Goal: Task Accomplishment & Management: Manage account settings

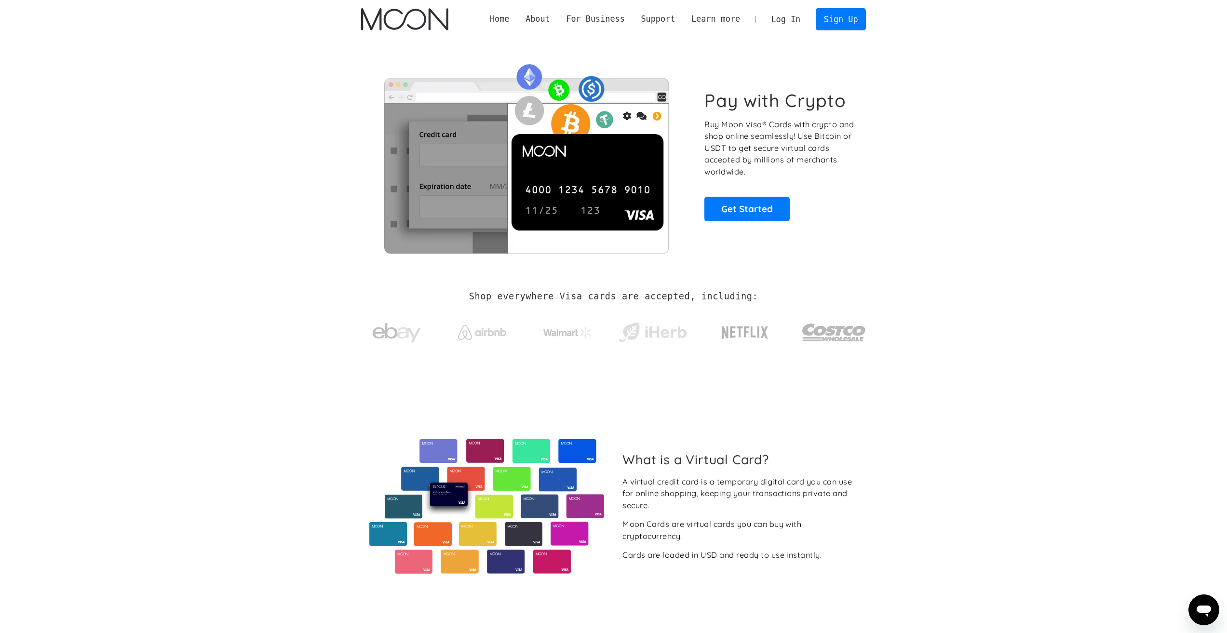
click at [771, 26] on link "Log In" at bounding box center [785, 19] width 45 height 21
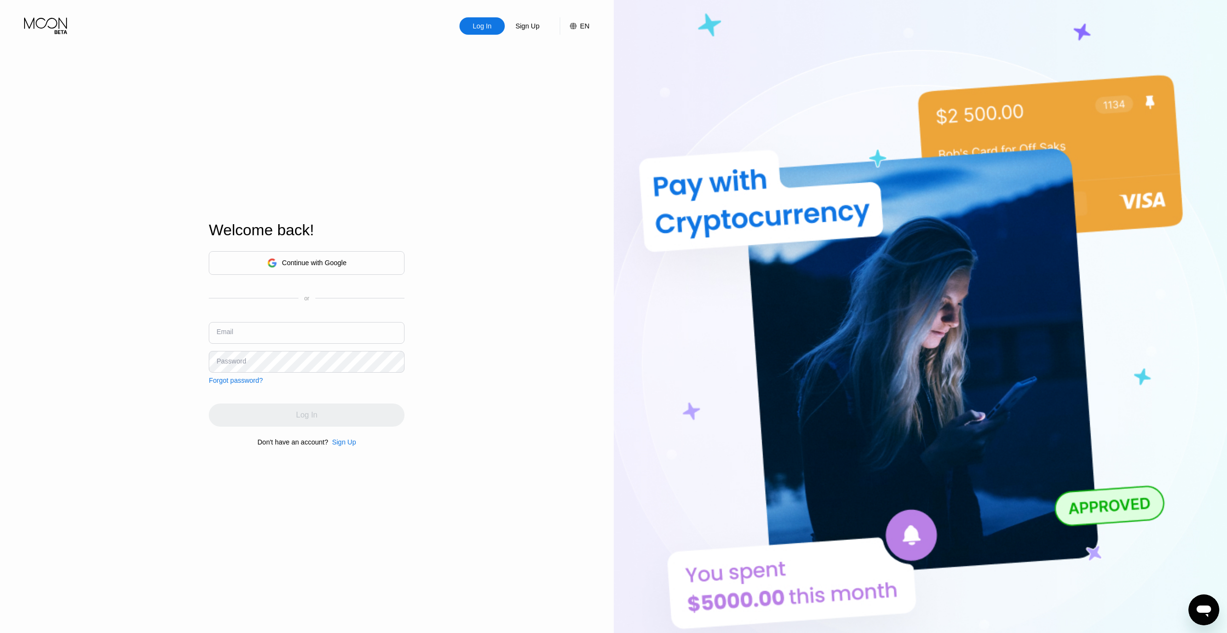
drag, startPoint x: 281, startPoint y: 328, endPoint x: 287, endPoint y: 334, distance: 8.5
click at [280, 330] on input "text" at bounding box center [307, 333] width 196 height 22
type input "[EMAIL_ADDRESS][DOMAIN_NAME]"
click at [289, 409] on div "Log In" at bounding box center [307, 415] width 196 height 23
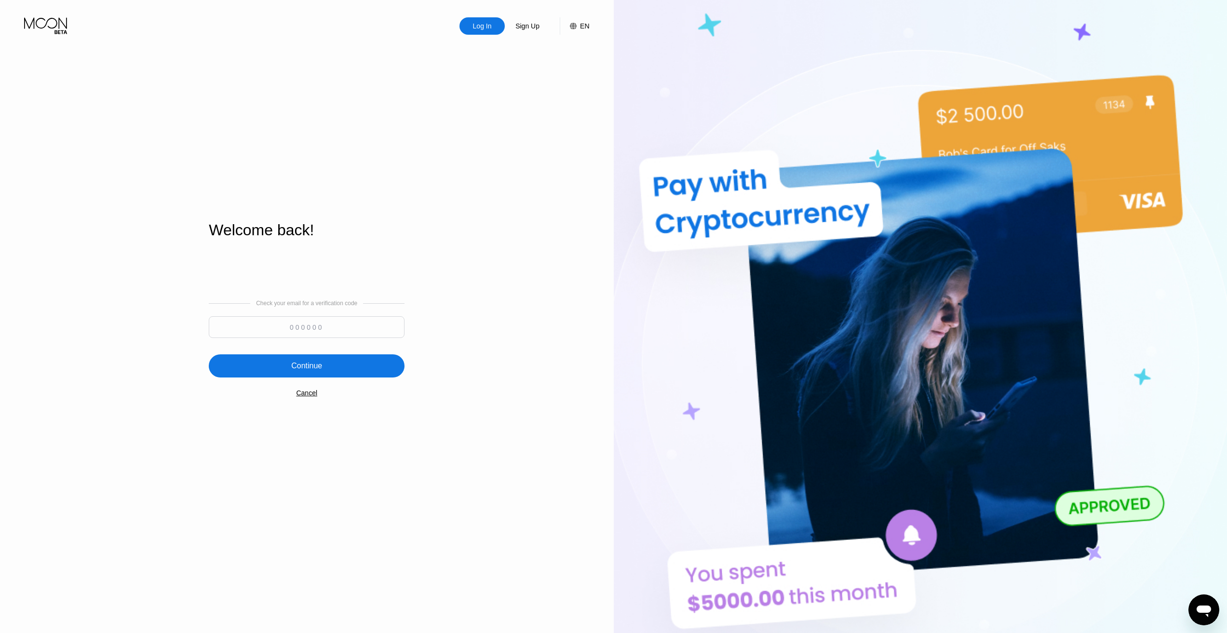
click at [378, 318] on input at bounding box center [307, 327] width 196 height 22
type input "904261"
click at [358, 367] on div "Continue" at bounding box center [307, 365] width 196 height 23
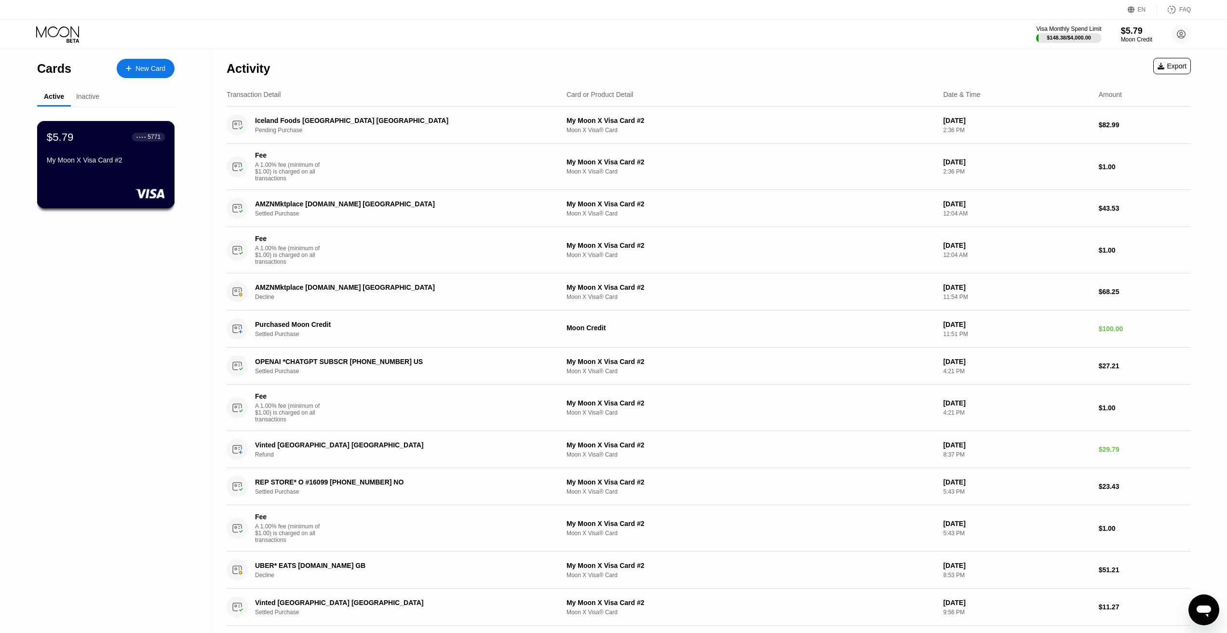
click at [118, 149] on div "$5.79 ● ● ● ● 5771 My Moon X Visa Card #2" at bounding box center [106, 149] width 118 height 37
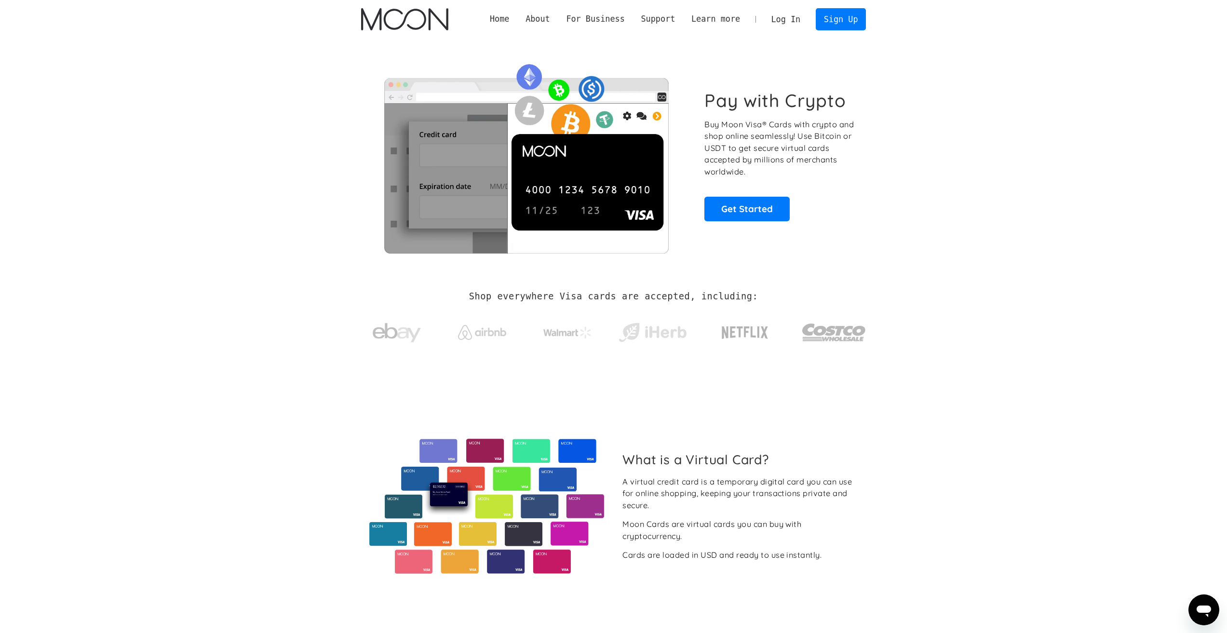
click at [793, 23] on link "Log In" at bounding box center [785, 19] width 45 height 21
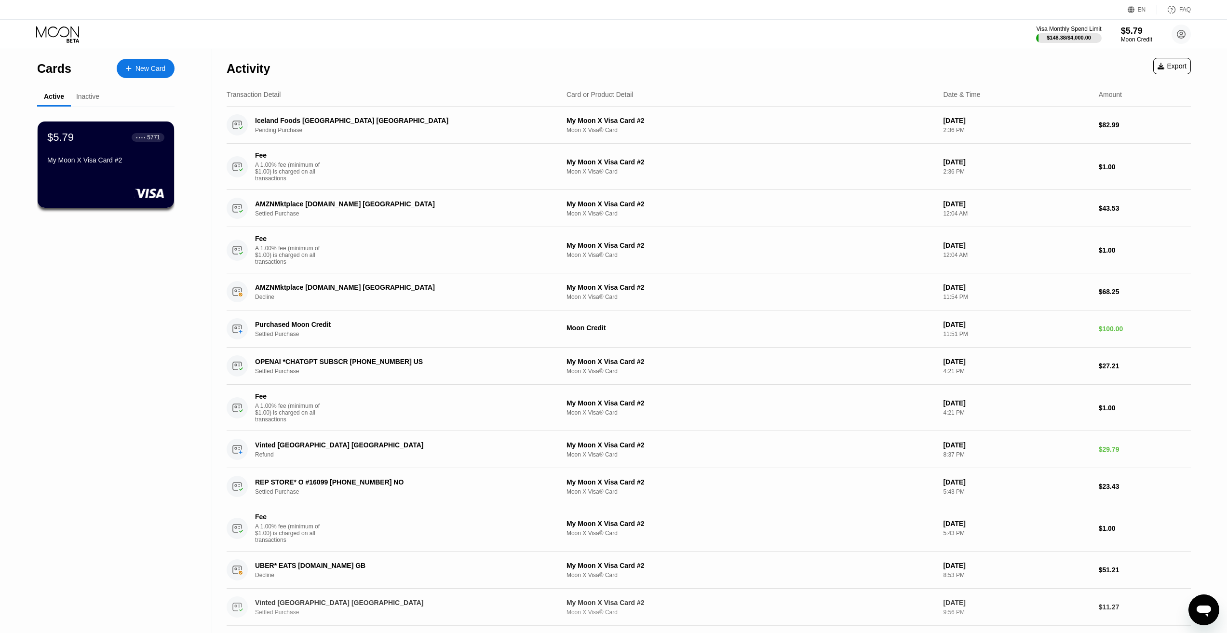
drag, startPoint x: 263, startPoint y: 616, endPoint x: 252, endPoint y: 628, distance: 16.0
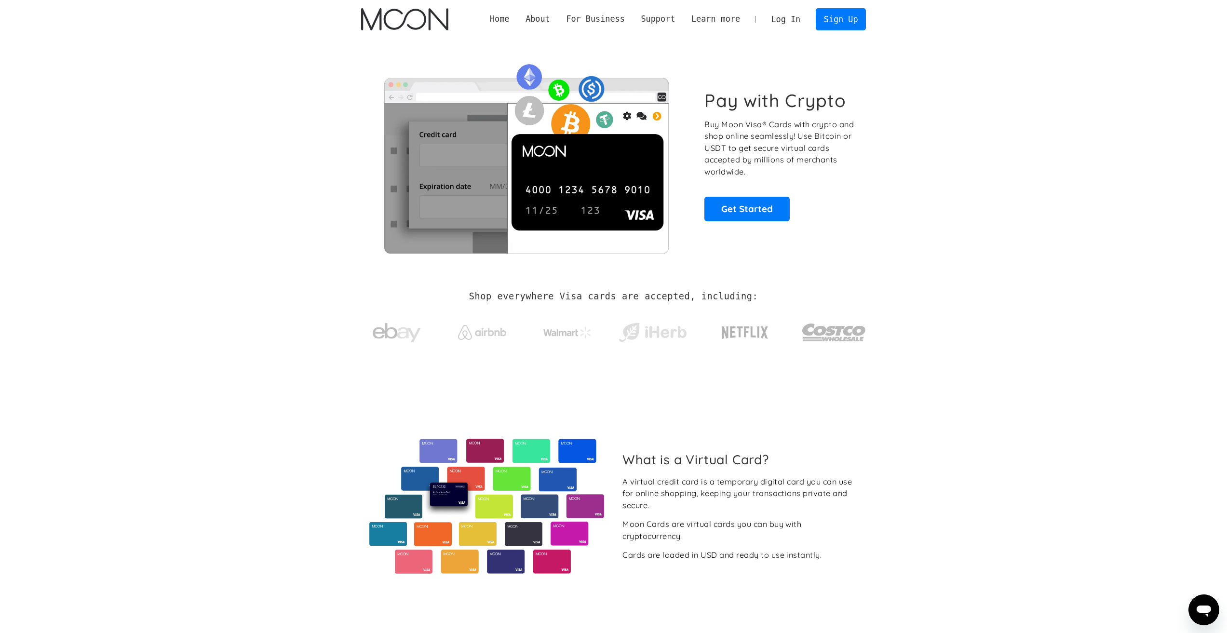
click at [781, 15] on link "Log In" at bounding box center [785, 19] width 45 height 21
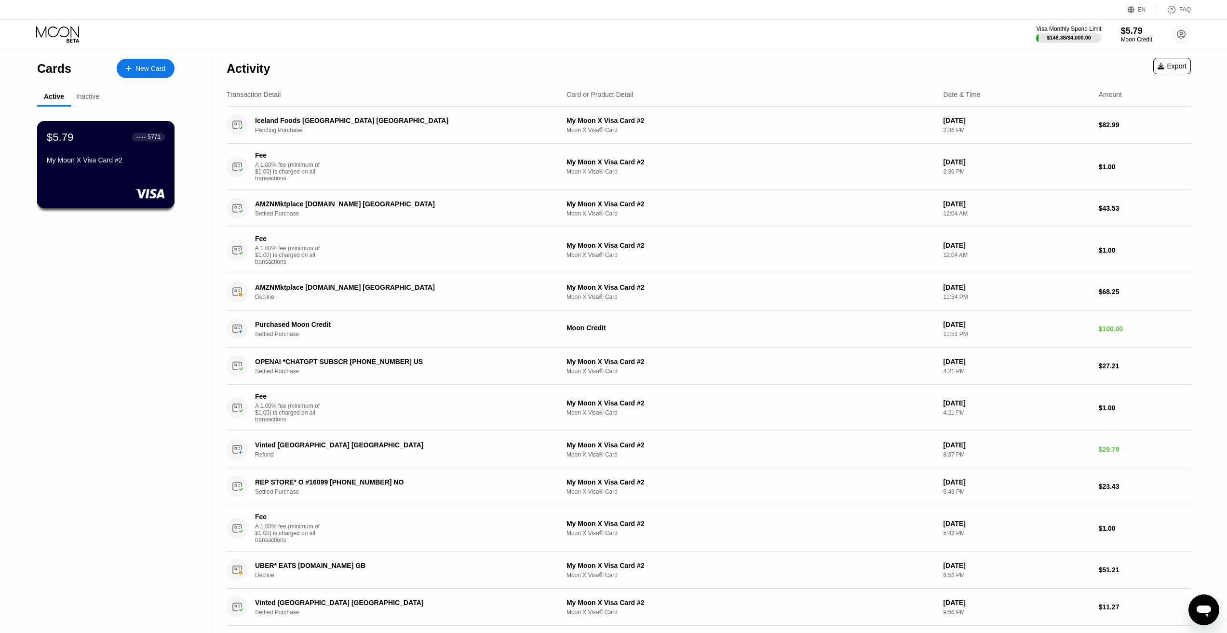
click at [130, 179] on div "$5.79 ● ● ● ● 5771 My Moon X Visa Card #2" at bounding box center [106, 164] width 138 height 87
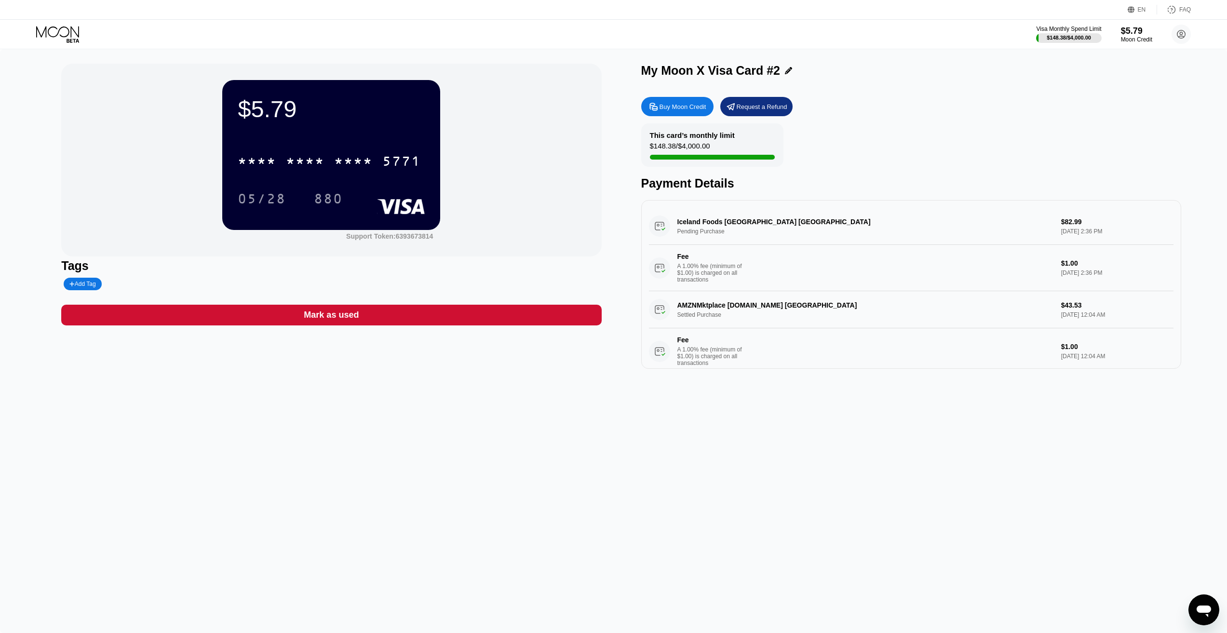
click at [189, 411] on div "$5.79 * * * * * * * * * * * * 5771 05/28 880 Support Token: 6393673814 Tags Add…" at bounding box center [613, 341] width 1227 height 584
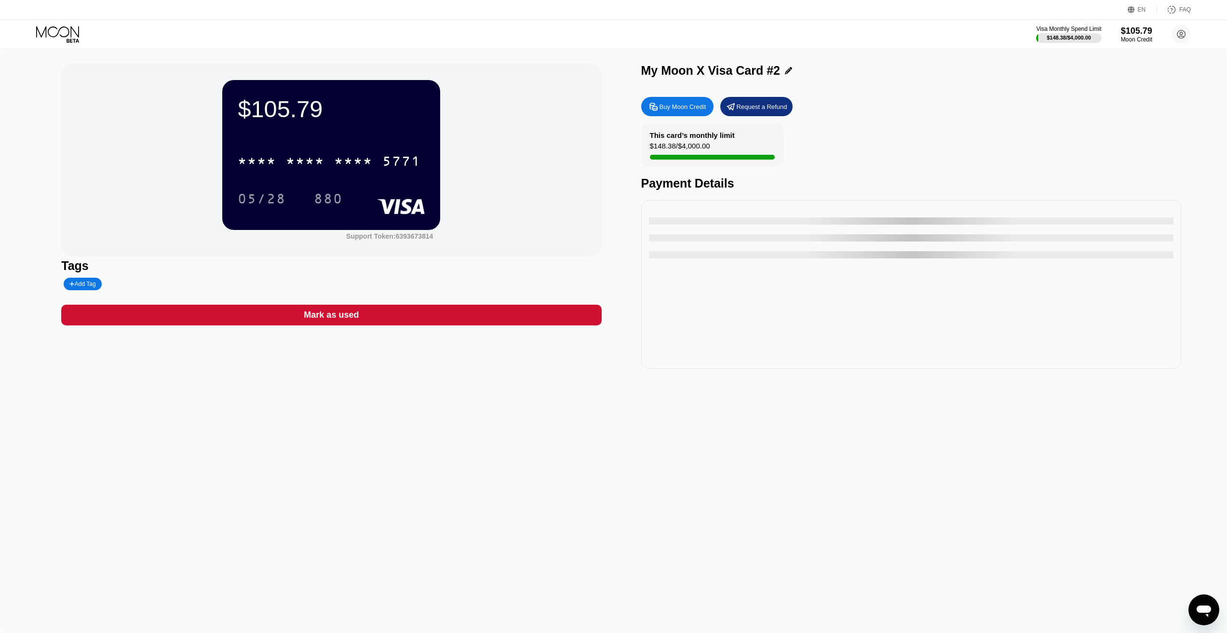
click at [318, 141] on div "$105.79 * * * * * * * * * * * * 5771 05/28 880" at bounding box center [331, 154] width 218 height 149
click at [349, 161] on div "* * * *" at bounding box center [353, 162] width 39 height 15
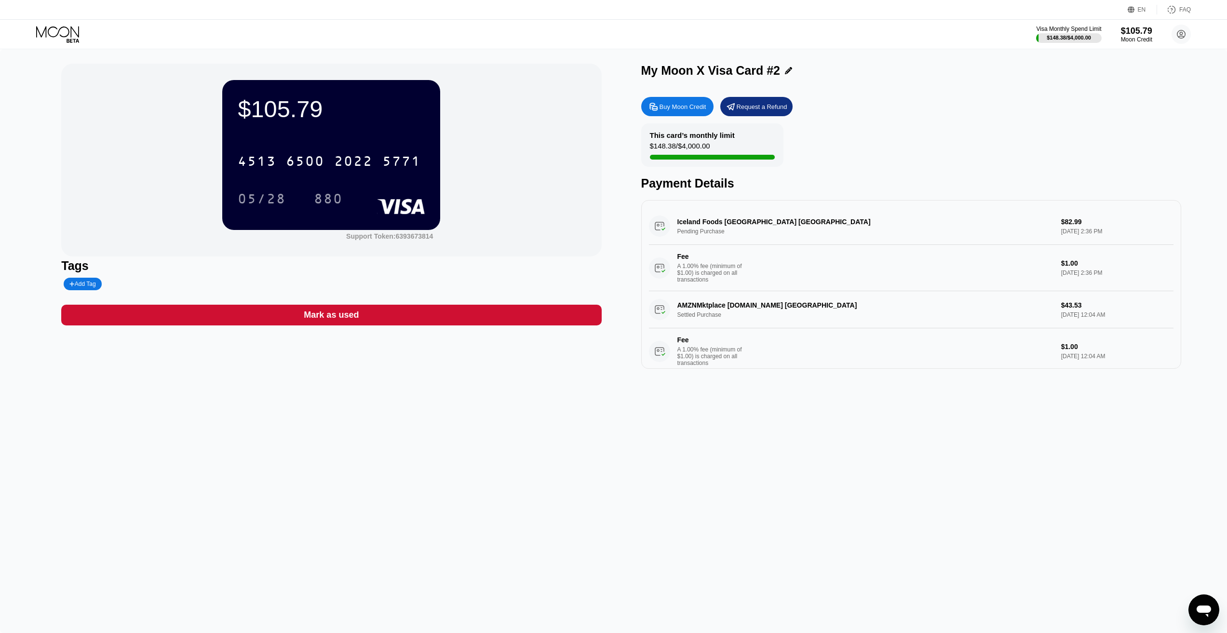
click at [251, 203] on div "05/28" at bounding box center [262, 199] width 48 height 15
click at [343, 201] on div "880" at bounding box center [328, 199] width 43 height 24
drag, startPoint x: 321, startPoint y: 581, endPoint x: 311, endPoint y: 579, distance: 9.9
click at [320, 579] on div "$105.79 4513 6500 2022 5771 05/28 880 Support Token: 6393673814 Tags Add Tag Ma…" at bounding box center [613, 341] width 1227 height 584
